Goal: Information Seeking & Learning: Find specific page/section

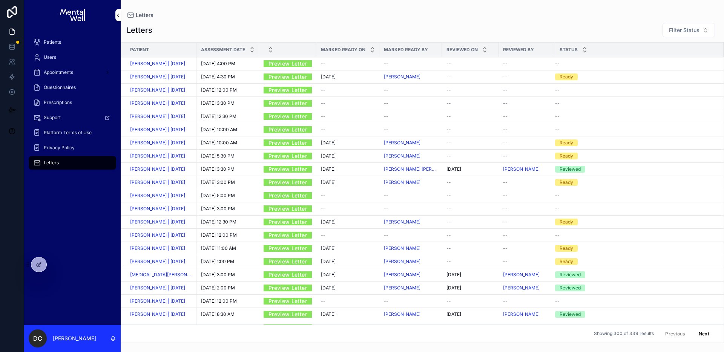
click at [62, 38] on div "Patients" at bounding box center [72, 42] width 78 height 12
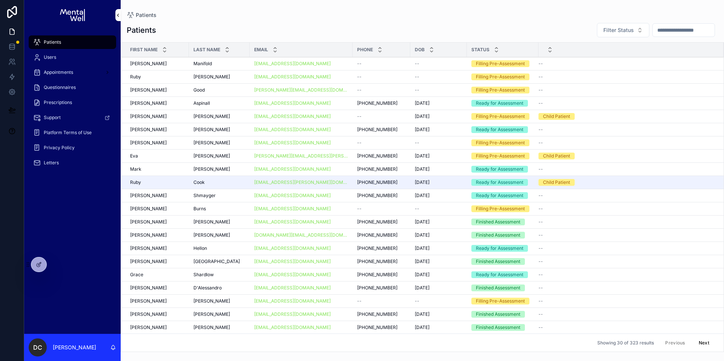
click at [234, 178] on td "Cook Cook" at bounding box center [219, 182] width 61 height 13
click at [231, 180] on div "Cook Cook" at bounding box center [220, 183] width 52 height 6
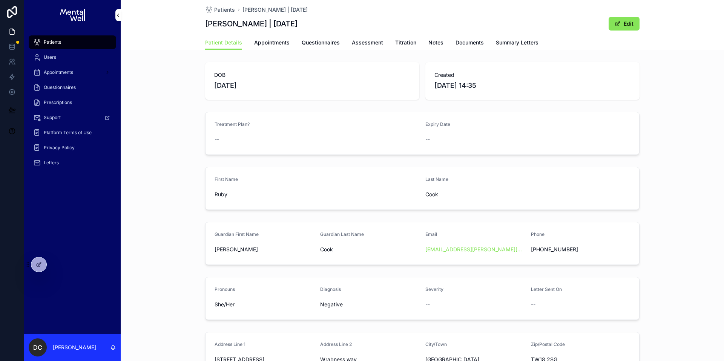
click at [324, 46] on link "Questionnaires" at bounding box center [321, 43] width 38 height 15
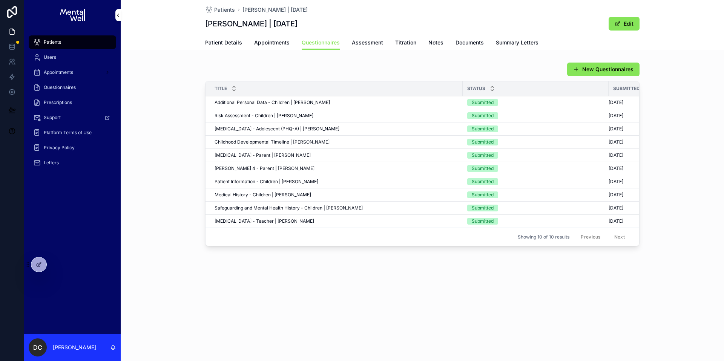
click at [243, 61] on div "New Questionnaires Title Status Submitted Date Additional Personal Data - Child…" at bounding box center [423, 155] width 604 height 193
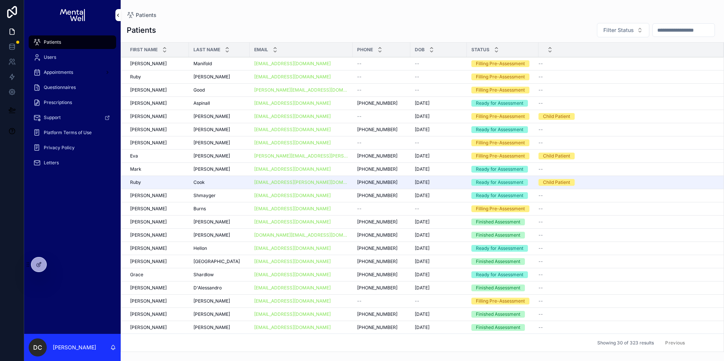
click at [702, 344] on button "Next" at bounding box center [704, 343] width 21 height 12
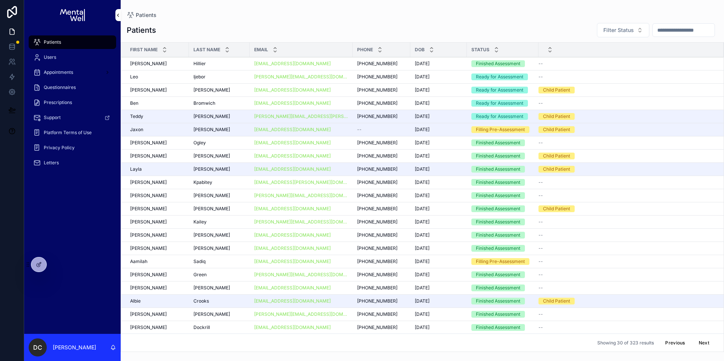
click at [206, 118] on span "[PERSON_NAME]" at bounding box center [212, 117] width 37 height 6
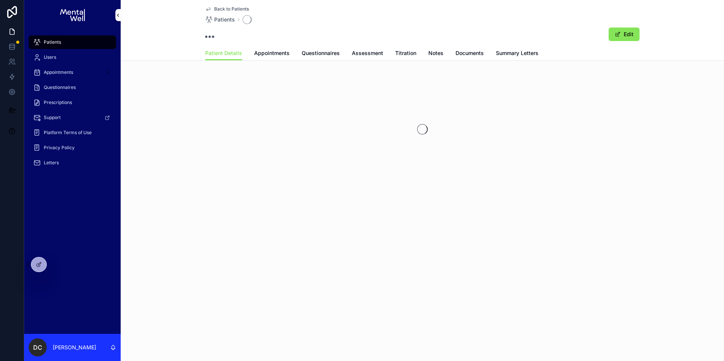
click at [328, 45] on div "Back to Patients Patients Edit" at bounding box center [422, 23] width 435 height 46
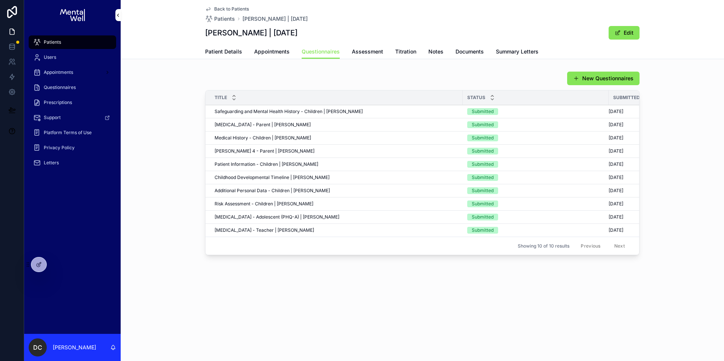
click at [302, 45] on link "Questionnaires" at bounding box center [321, 52] width 38 height 14
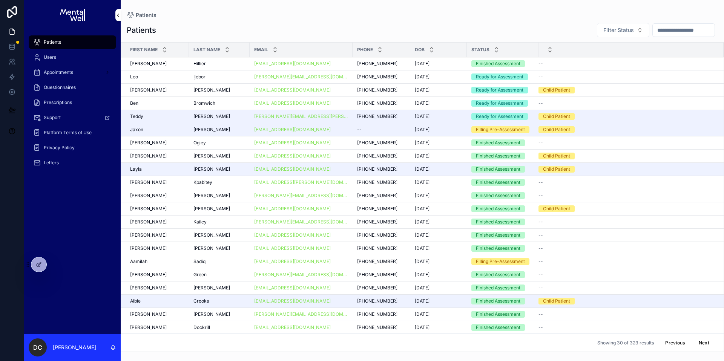
click at [201, 131] on span "[PERSON_NAME]" at bounding box center [212, 130] width 37 height 6
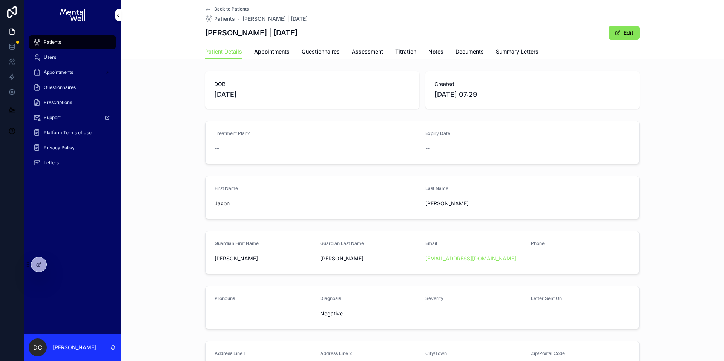
click at [314, 52] on span "Questionnaires" at bounding box center [321, 52] width 38 height 8
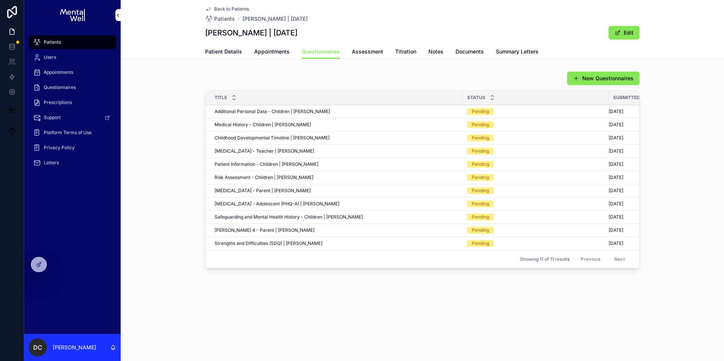
click at [226, 86] on div "New Questionnaires Title Status Submitted Date Additional Personal Data - Child…" at bounding box center [422, 169] width 435 height 197
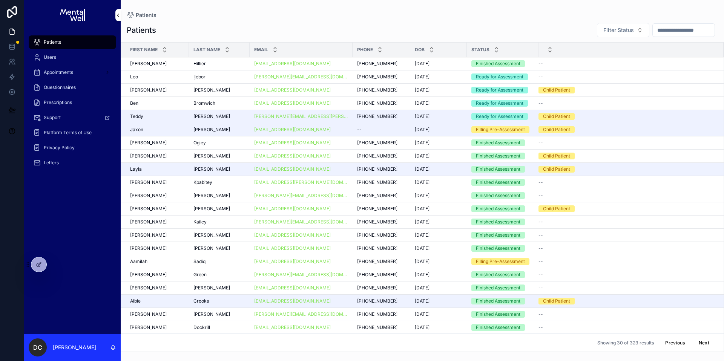
click at [221, 174] on td "[PERSON_NAME]" at bounding box center [219, 169] width 61 height 13
click at [223, 171] on span "[PERSON_NAME]" at bounding box center [212, 169] width 37 height 6
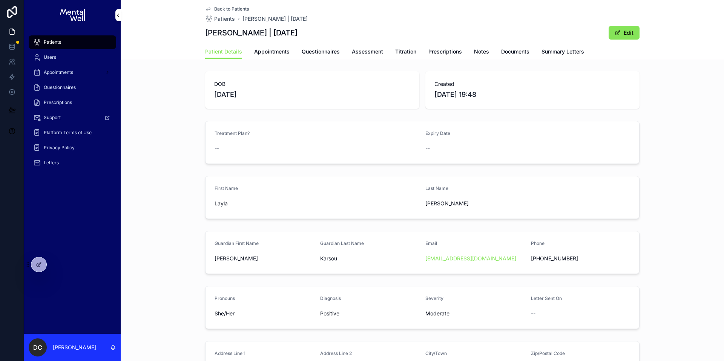
click at [320, 51] on span "Questionnaires" at bounding box center [321, 52] width 38 height 8
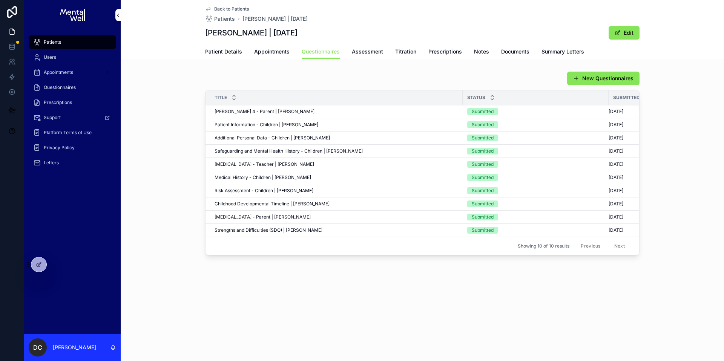
click at [57, 51] on link "Users" at bounding box center [73, 58] width 88 height 14
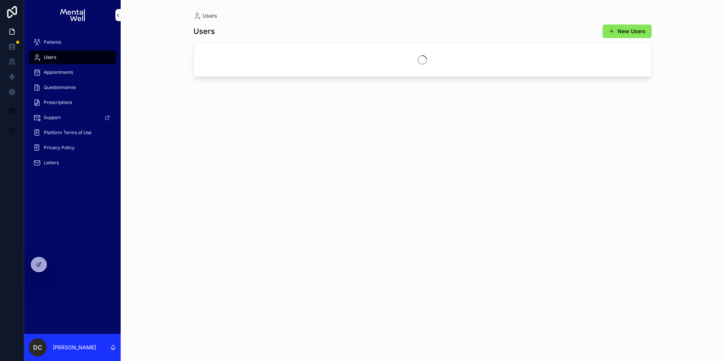
click at [62, 43] on div "Patients" at bounding box center [72, 42] width 78 height 12
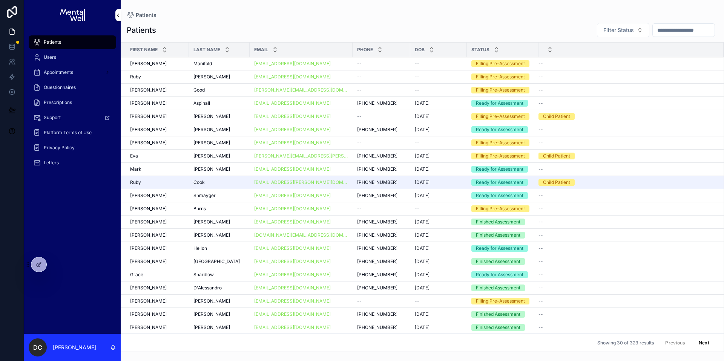
click at [64, 36] on div "Patients" at bounding box center [72, 42] width 78 height 12
click at [668, 36] on div "scrollable content" at bounding box center [684, 30] width 63 height 14
click at [667, 33] on input "scrollable content" at bounding box center [684, 30] width 62 height 11
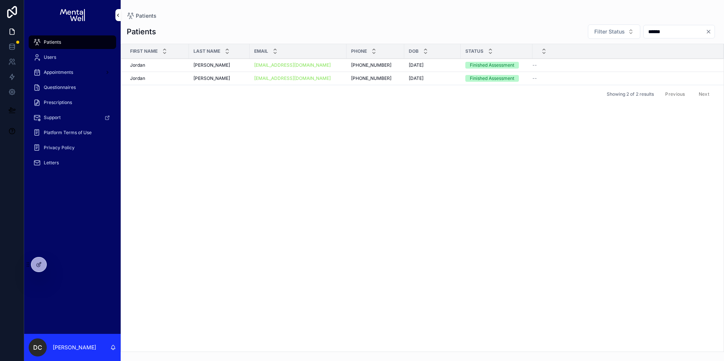
type input "******"
click at [218, 77] on div "[PERSON_NAME] [PERSON_NAME]" at bounding box center [220, 78] width 52 height 6
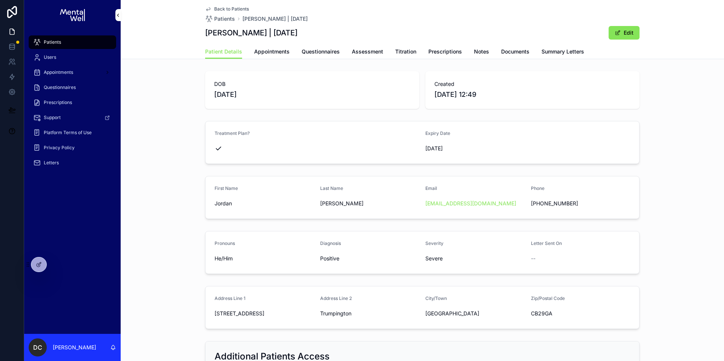
click at [280, 53] on span "Appointments" at bounding box center [271, 52] width 35 height 8
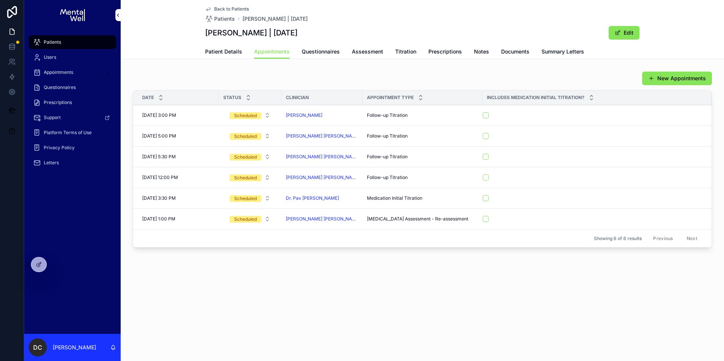
click at [454, 54] on span "Prescriptions" at bounding box center [446, 52] width 34 height 8
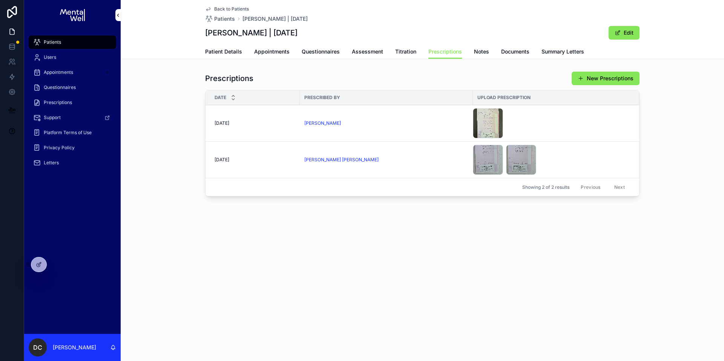
click at [439, 153] on td "[PERSON_NAME] [PERSON_NAME]" at bounding box center [386, 160] width 173 height 37
click at [435, 166] on td "[PERSON_NAME] [PERSON_NAME]" at bounding box center [386, 160] width 173 height 37
click at [436, 163] on div "[PERSON_NAME] [PERSON_NAME]" at bounding box center [387, 160] width 164 height 6
click at [400, 121] on div "[PERSON_NAME]" at bounding box center [387, 123] width 164 height 6
click at [214, 54] on span "Patient Details" at bounding box center [223, 52] width 37 height 8
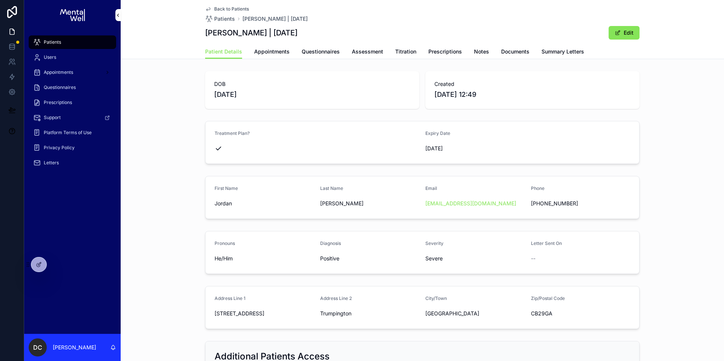
click at [61, 45] on div "Patients" at bounding box center [72, 42] width 78 height 12
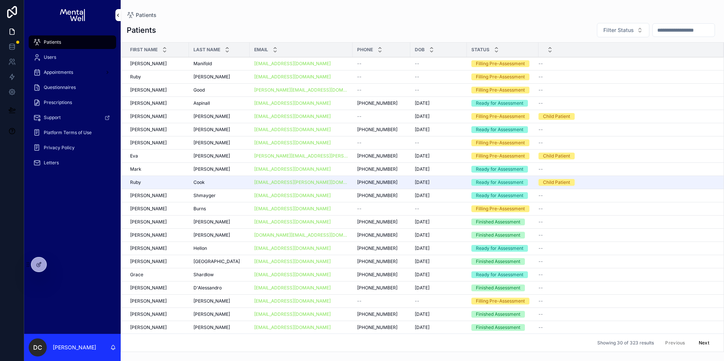
click at [701, 27] on input "scrollable content" at bounding box center [684, 30] width 62 height 11
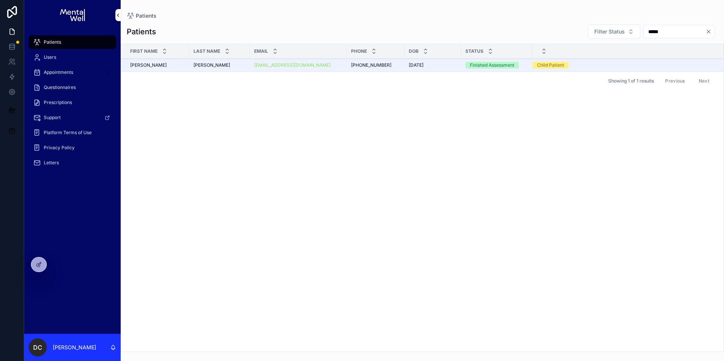
type input "*****"
click at [225, 68] on div "[PERSON_NAME] [PERSON_NAME]" at bounding box center [220, 65] width 52 height 6
